Goal: Task Accomplishment & Management: Complete application form

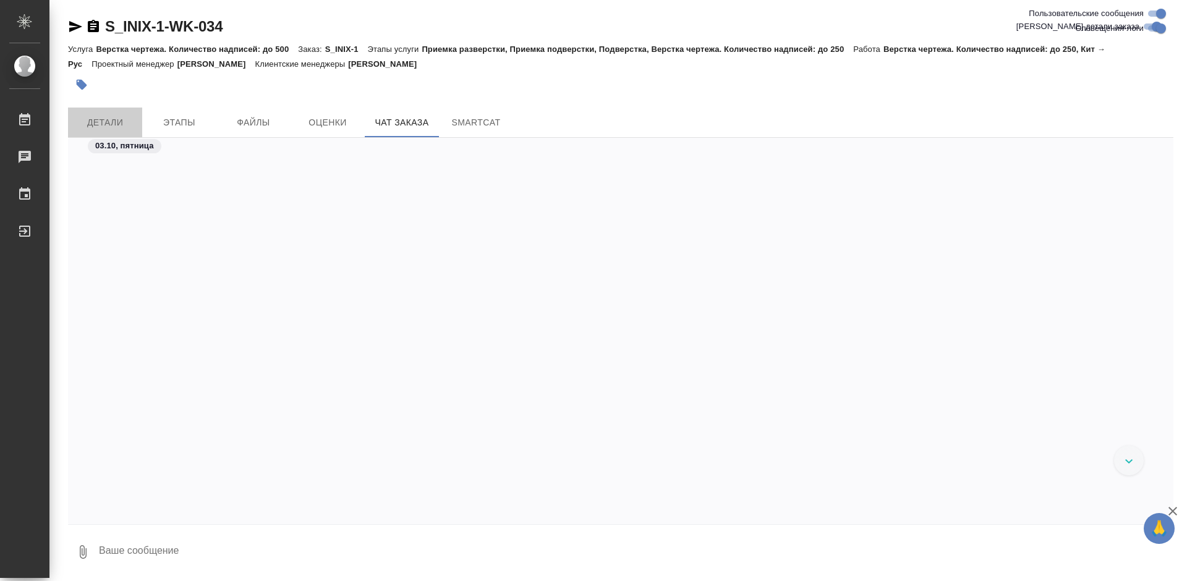
click at [103, 122] on span "Детали" at bounding box center [104, 122] width 59 height 15
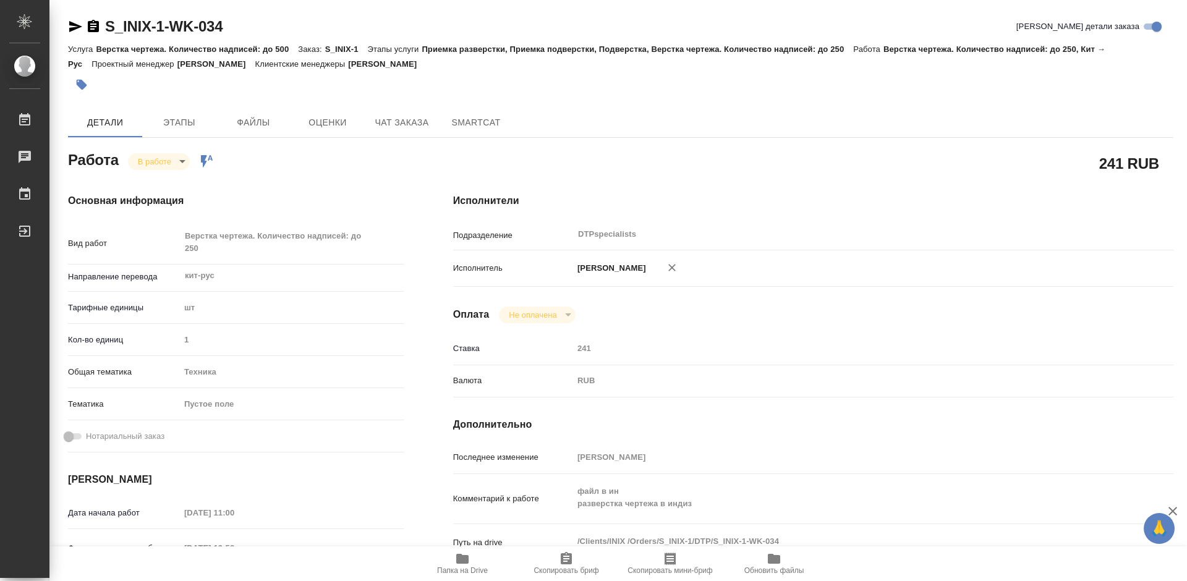
type textarea "x"
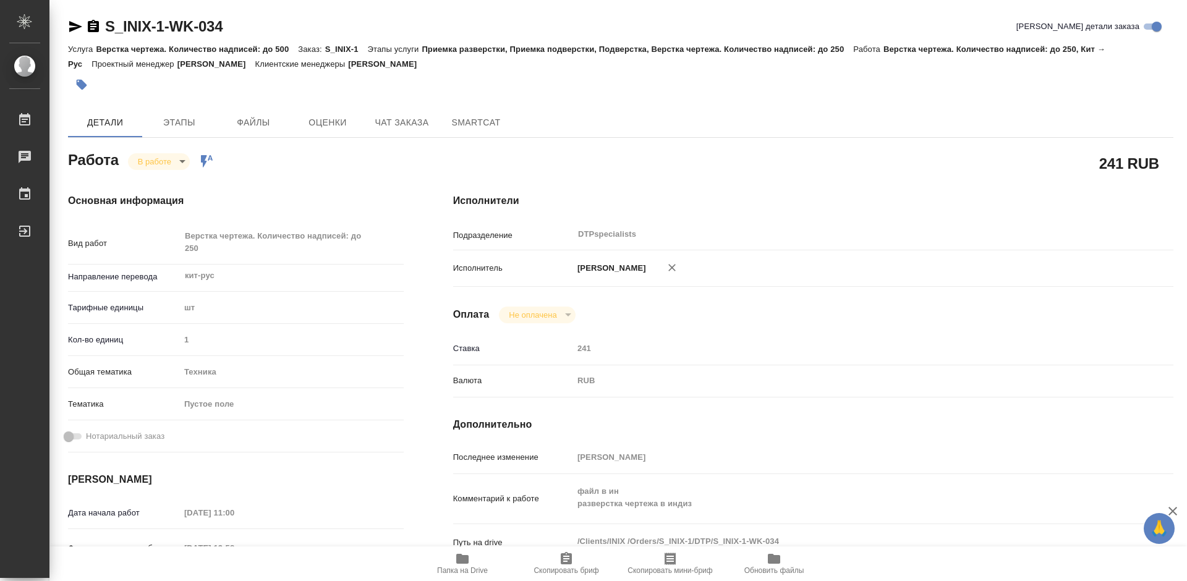
type textarea "x"
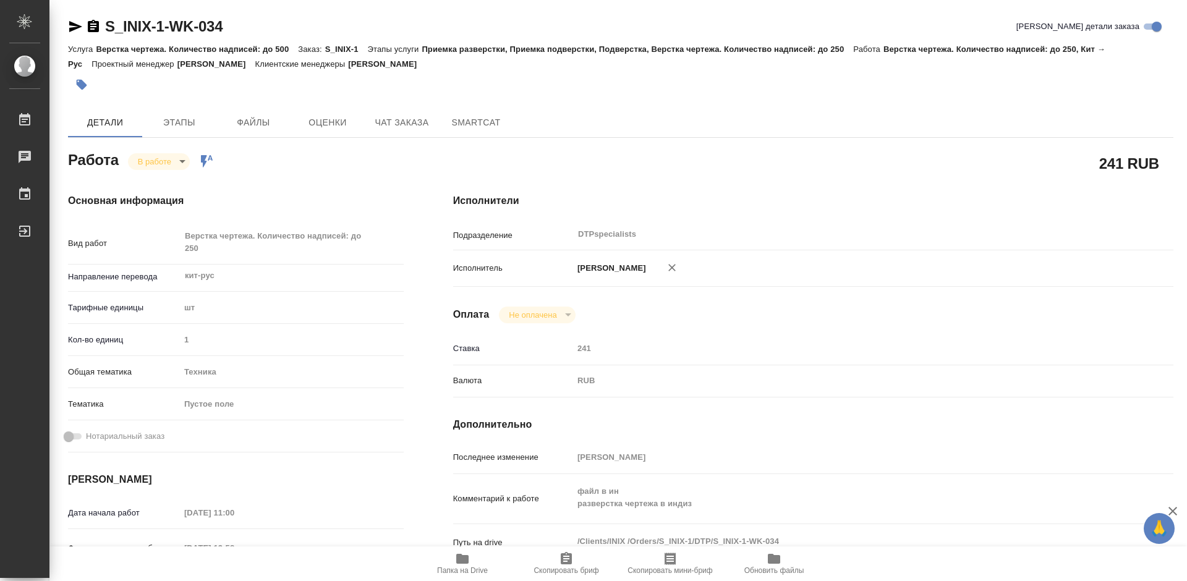
type textarea "x"
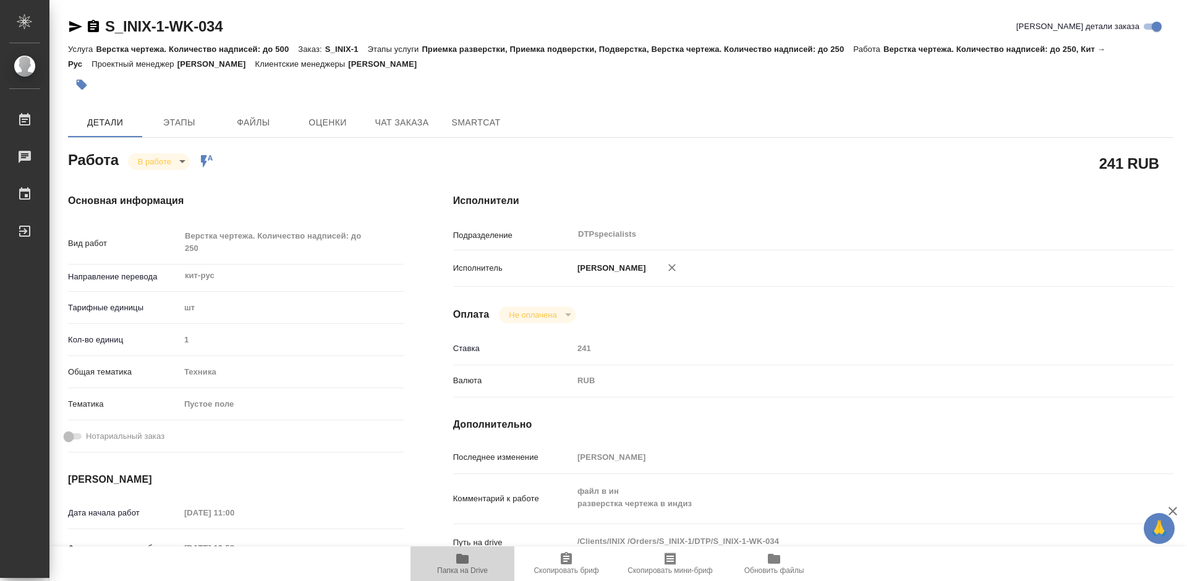
click at [462, 569] on span "Папка на Drive" at bounding box center [462, 570] width 51 height 9
type textarea "x"
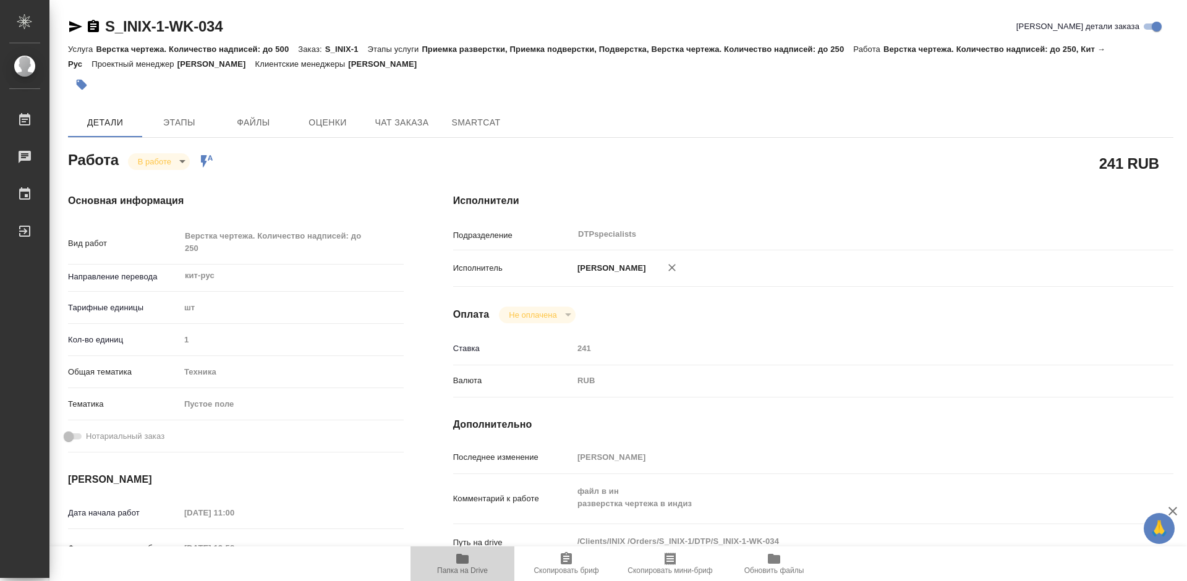
type textarea "x"
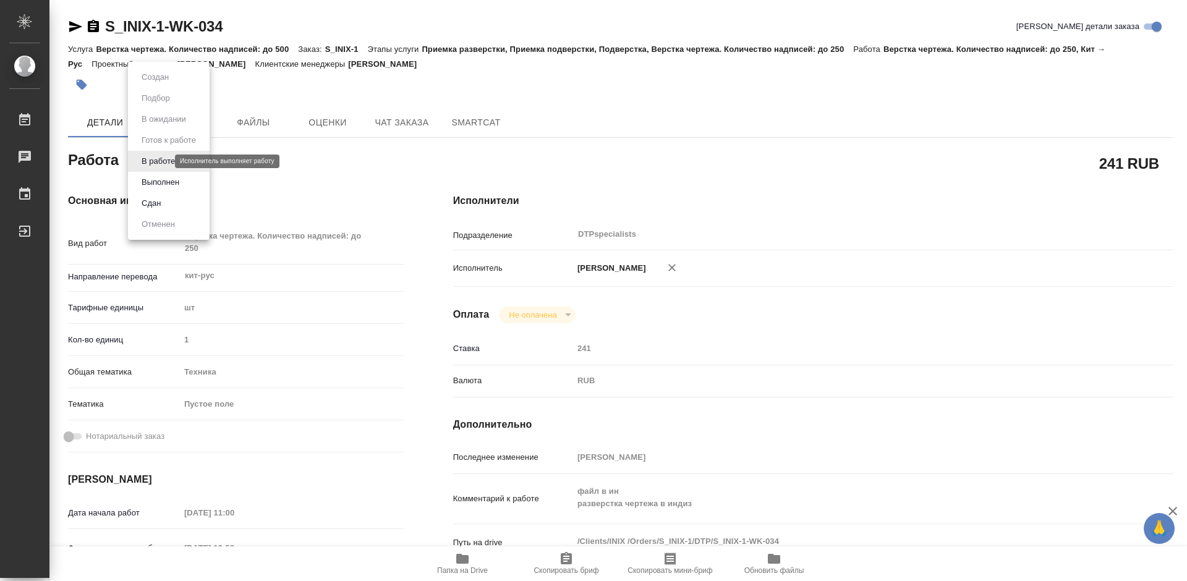
click at [148, 159] on body "🙏 .cls-1 fill:#fff; AWATERA Работы 0 Чаты График Выйти S_INIX-1-WK-034 Кратко д…" at bounding box center [593, 290] width 1187 height 581
click at [149, 180] on button "Выполнен" at bounding box center [160, 183] width 45 height 14
type textarea "x"
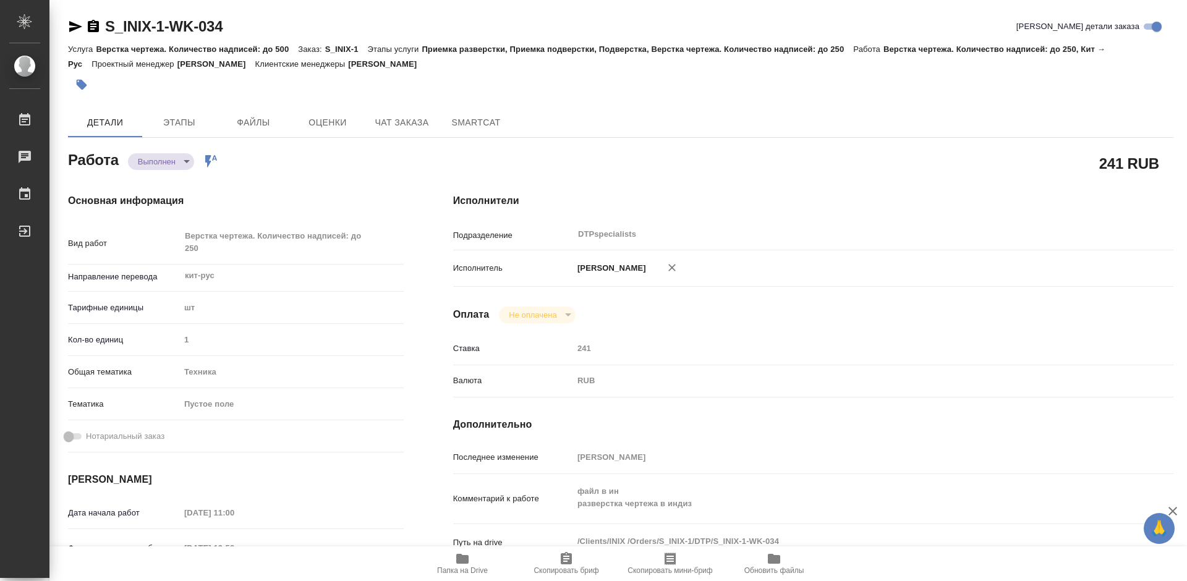
type textarea "x"
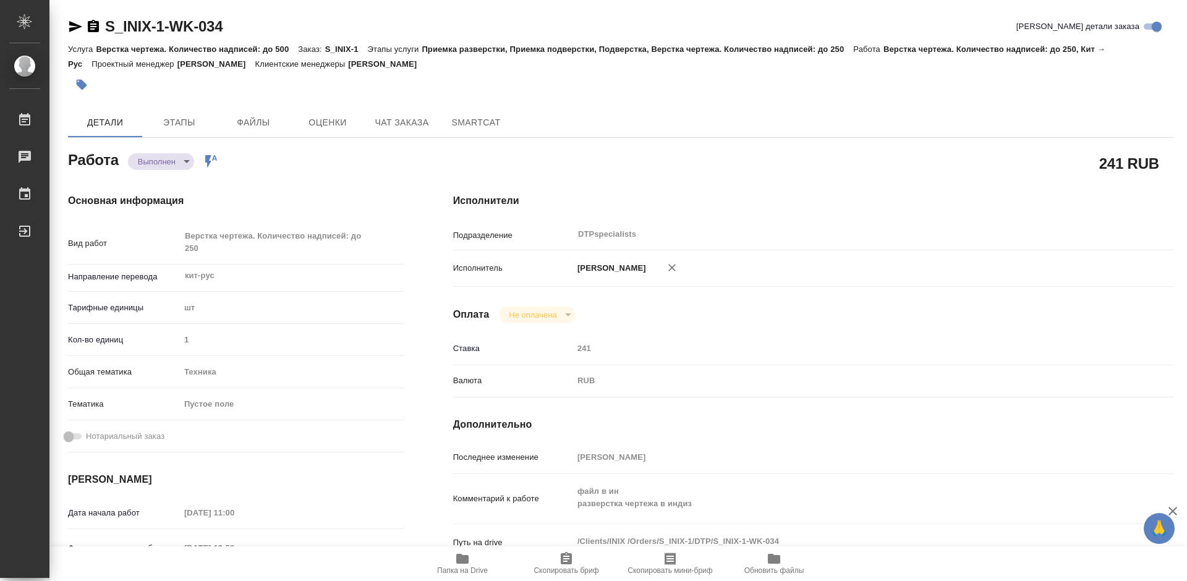
type textarea "x"
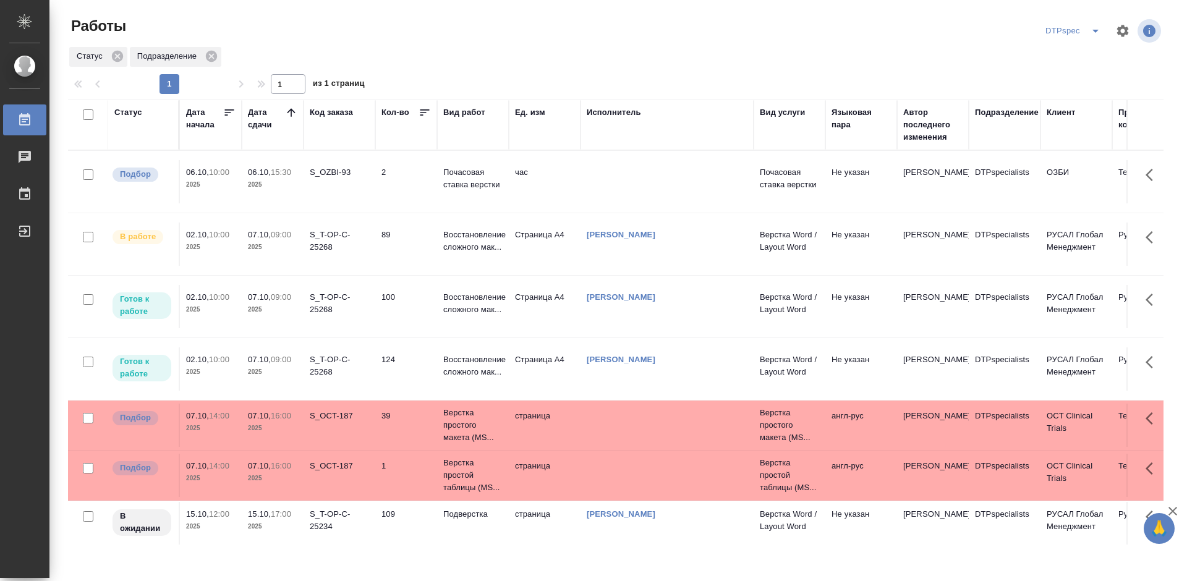
click at [138, 135] on div "Статус" at bounding box center [143, 124] width 58 height 37
click at [139, 112] on div "Статус" at bounding box center [128, 112] width 28 height 12
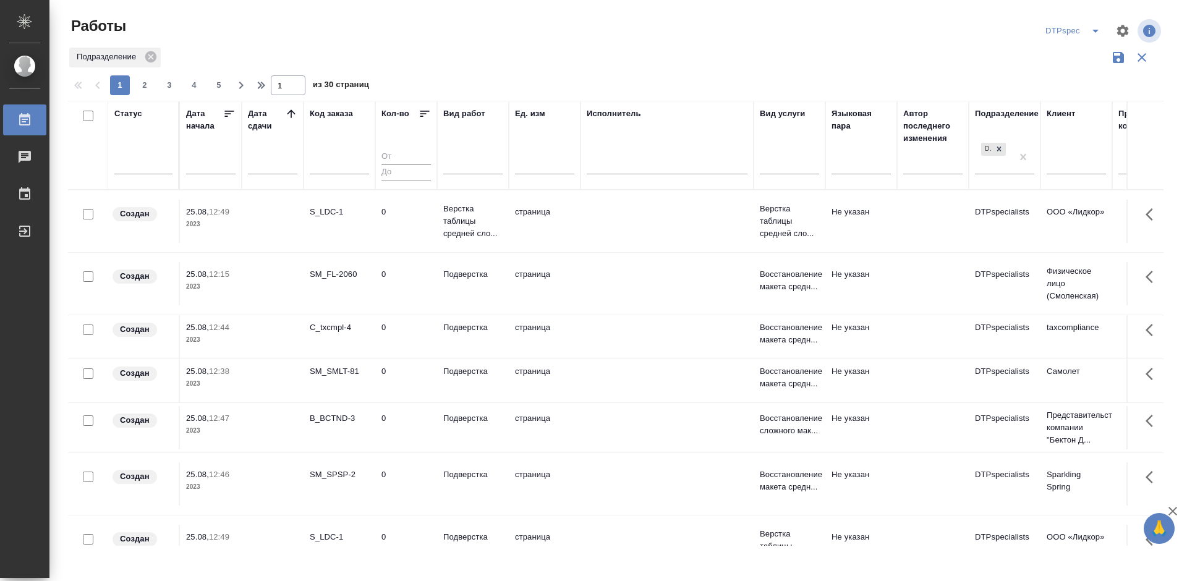
click at [341, 159] on input "text" at bounding box center [339, 165] width 59 height 15
paste input "S_INIX-1-WK-034"
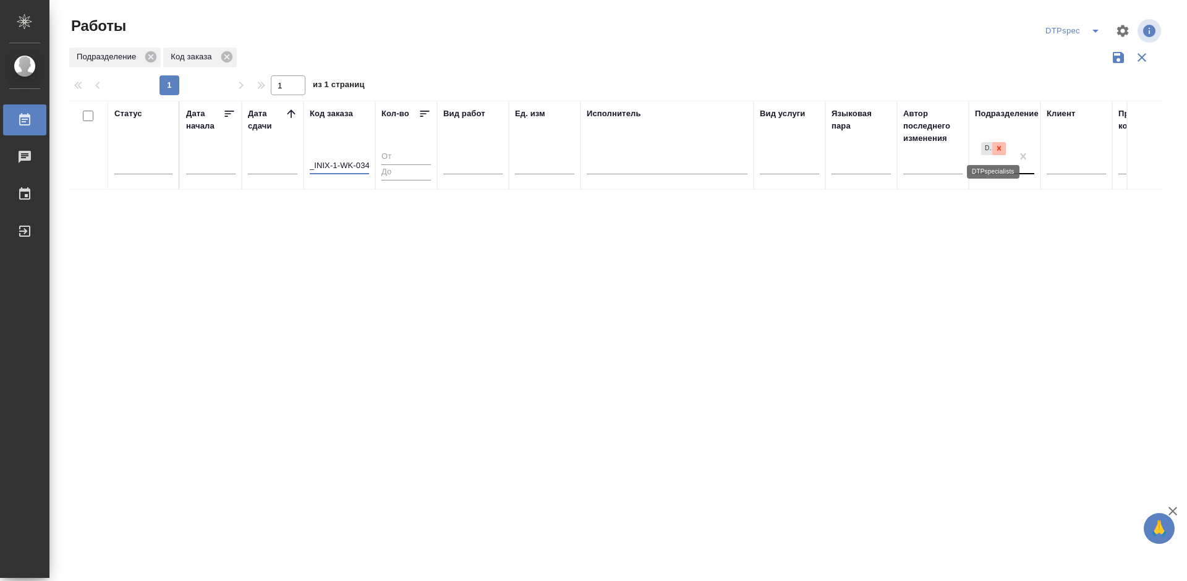
click at [997, 148] on icon at bounding box center [999, 148] width 4 height 4
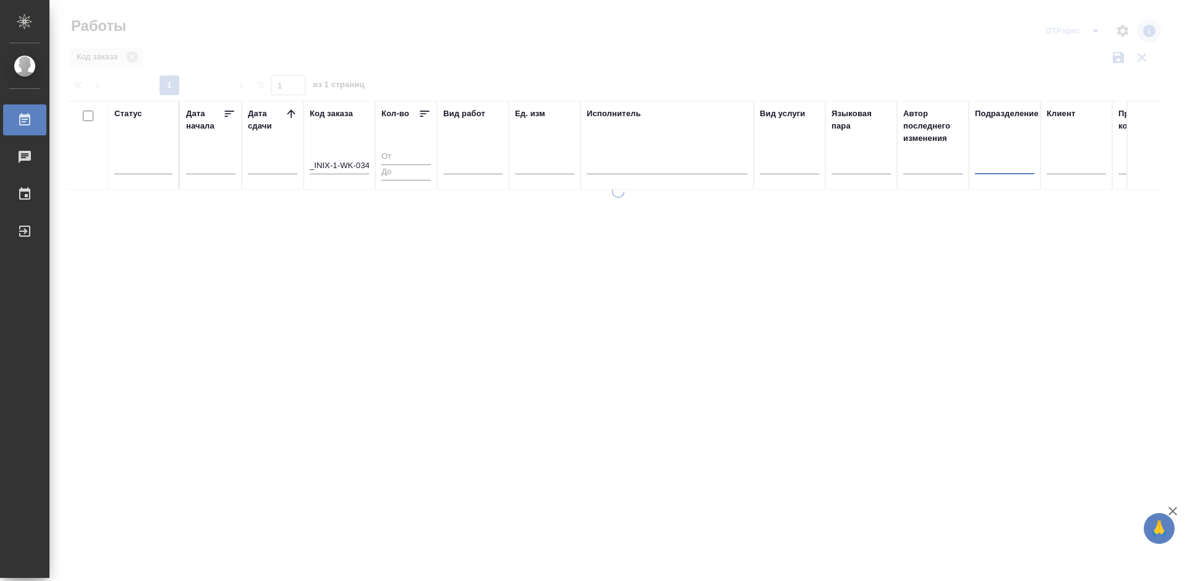
scroll to position [0, 0]
click at [339, 163] on input "S_INIX-1-WK-034" at bounding box center [339, 165] width 59 height 15
click at [347, 164] on input "S_INIX-1-WK-034" at bounding box center [339, 165] width 59 height 15
type input "S_INIX-1-WK"
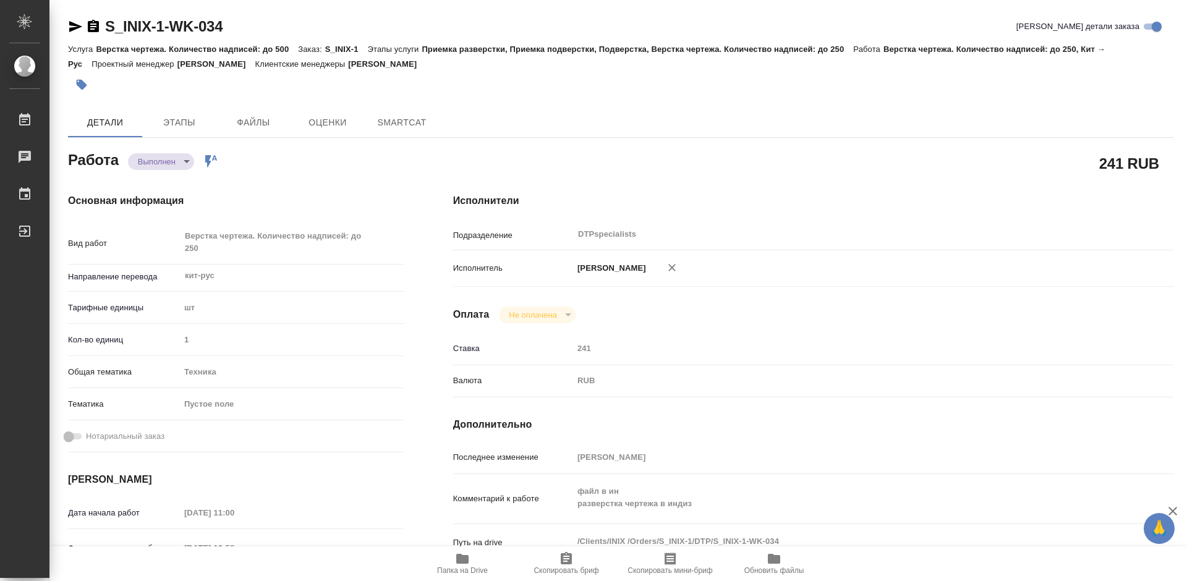
type textarea "x"
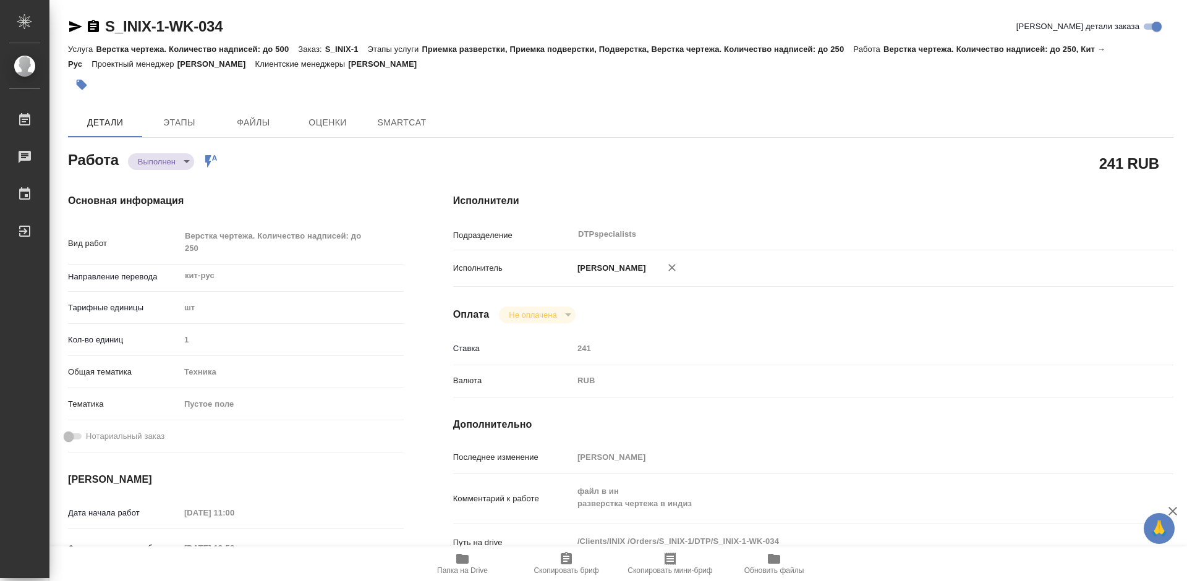
type textarea "x"
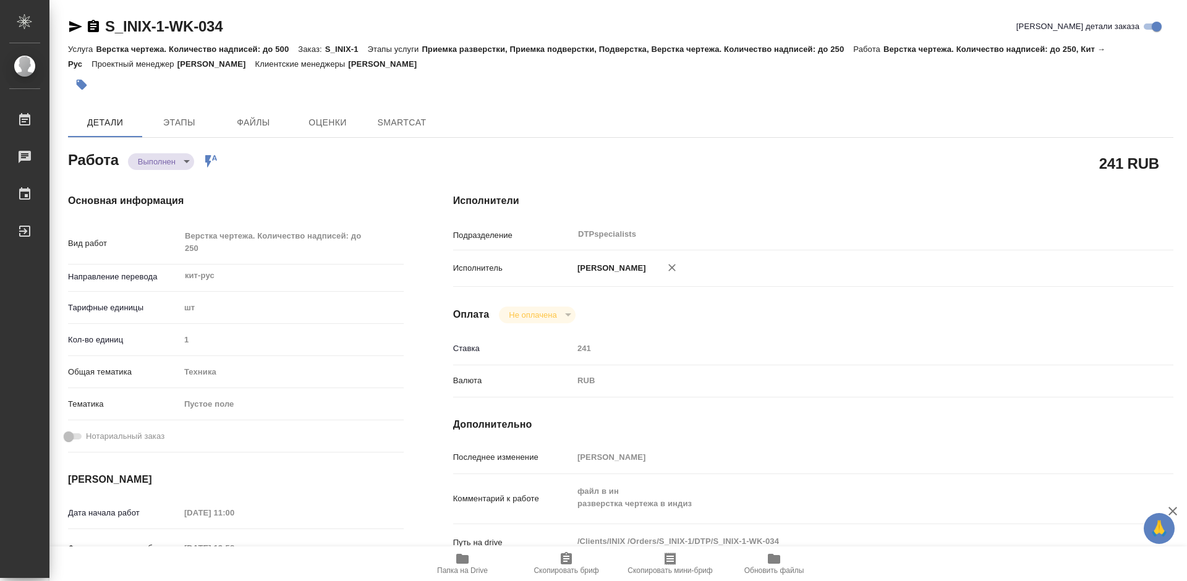
type textarea "x"
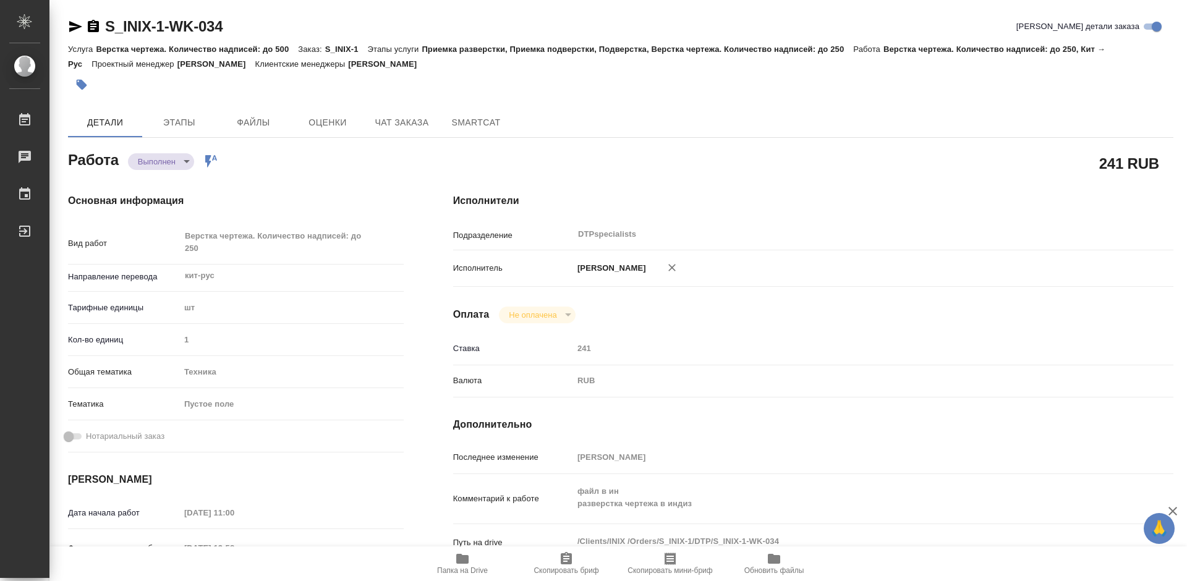
type textarea "x"
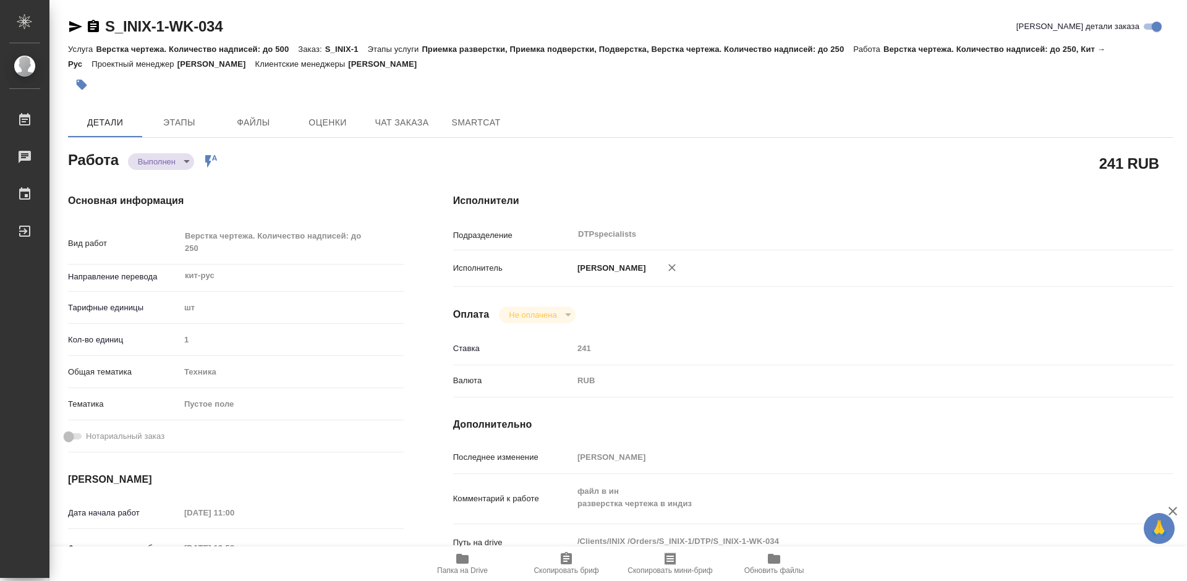
type textarea "x"
